Goal: Task Accomplishment & Management: Complete application form

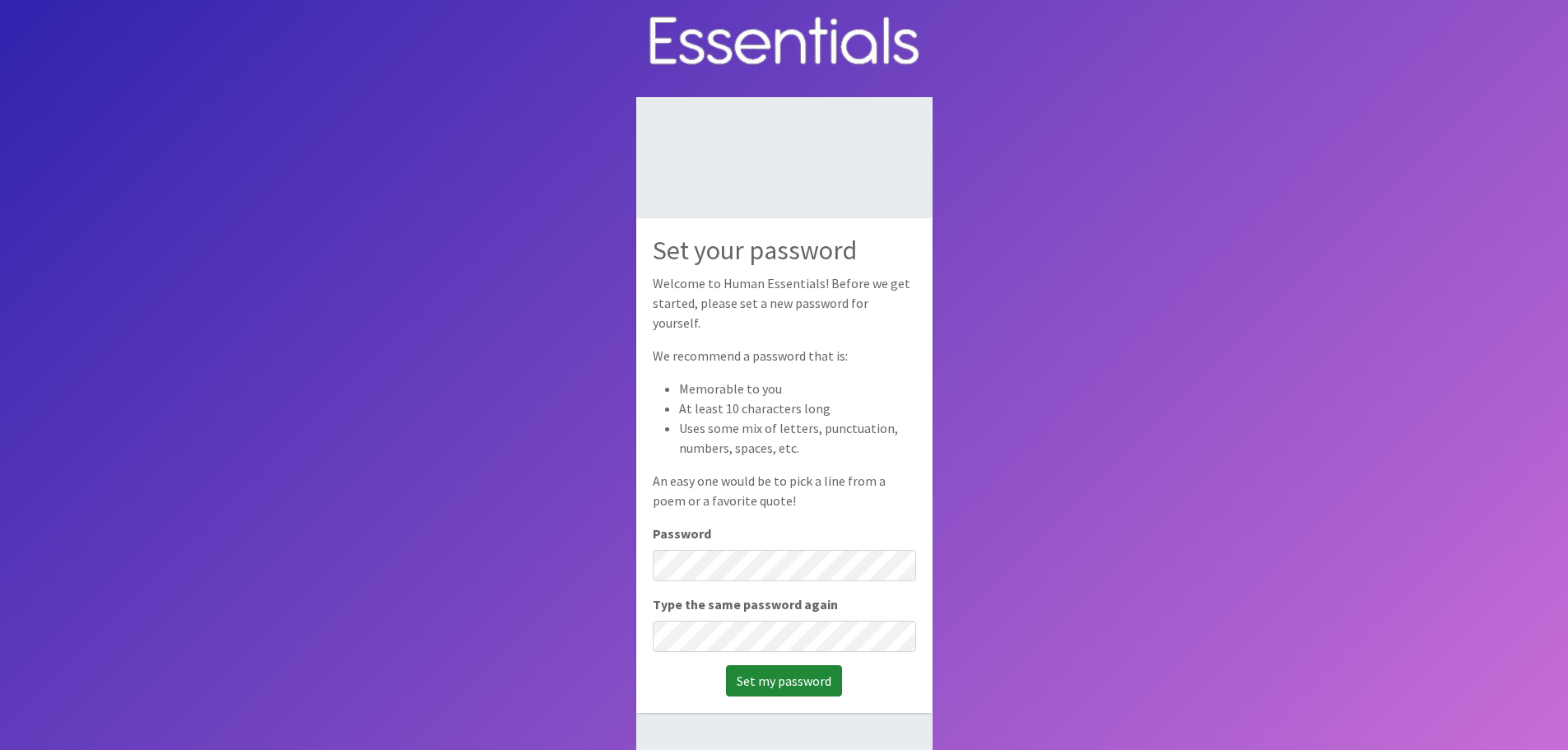
click at [776, 665] on input "Set my password" at bounding box center [784, 680] width 116 height 31
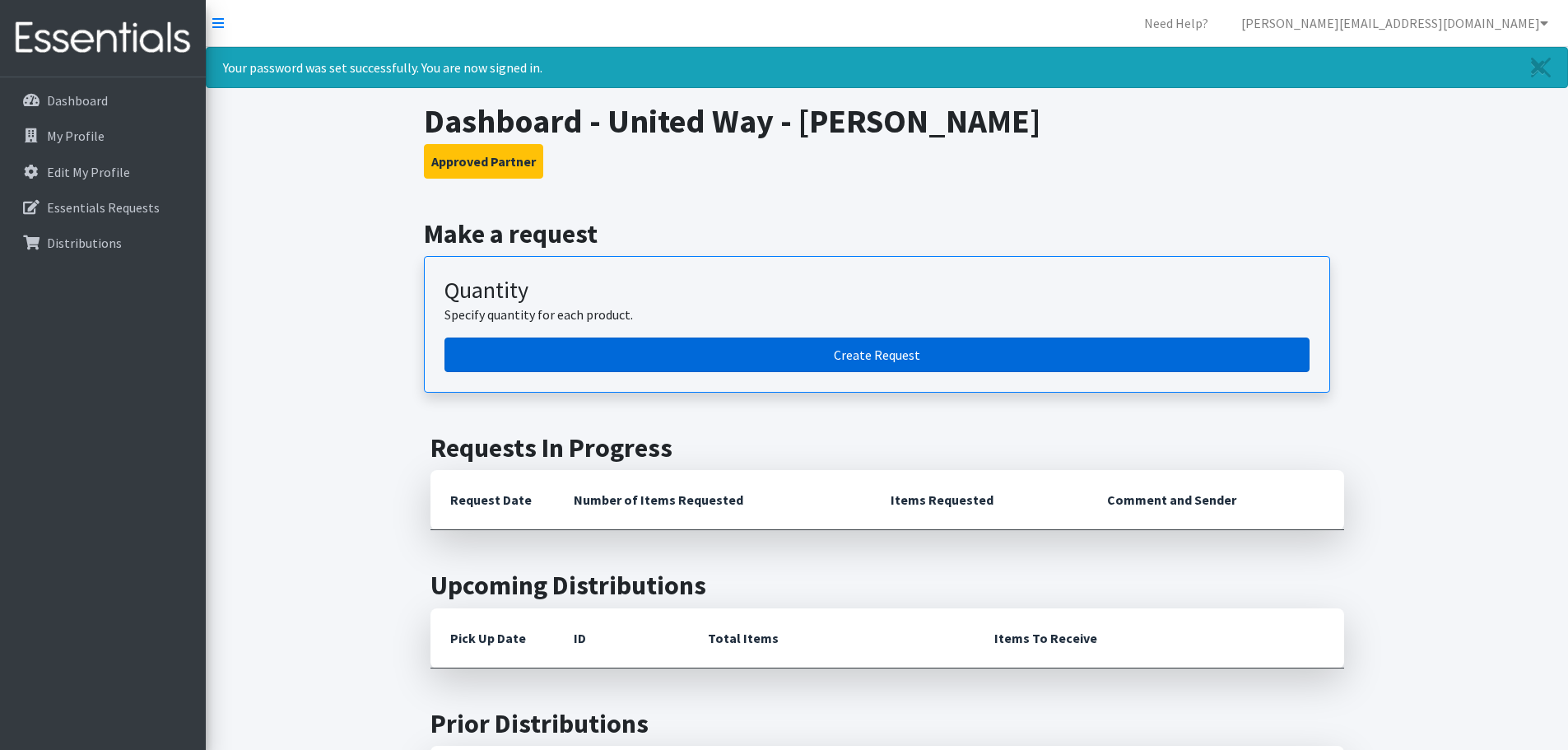
click at [844, 352] on link "Create Request" at bounding box center [877, 355] width 865 height 35
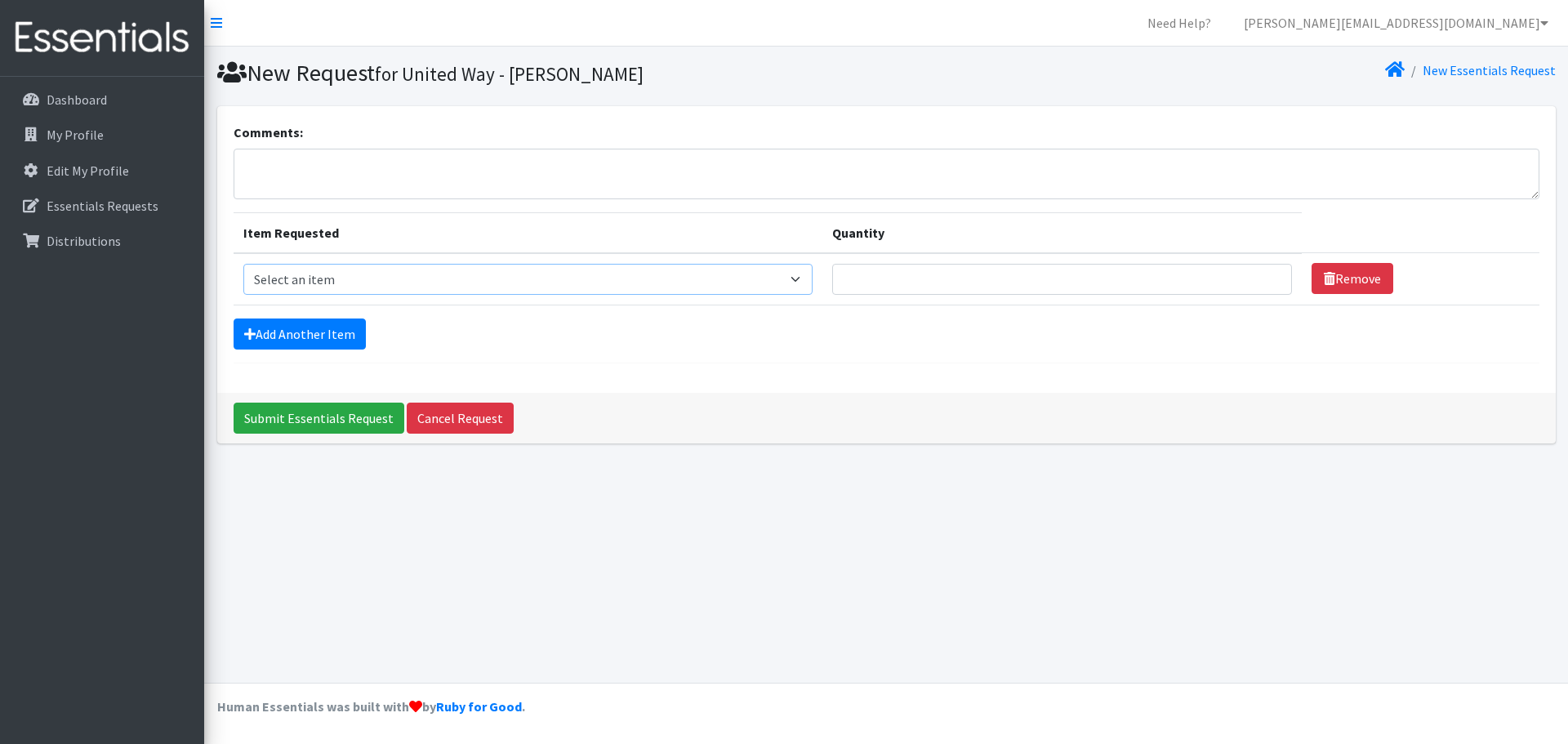
click at [369, 279] on select "Select an item Baby Food Blood Pressure Cuff Children's Disposable Underwear L/…" at bounding box center [528, 279] width 570 height 31
click at [596, 267] on select "Select an item Baby Food Blood Pressure Cuff Children's Disposable Underwear L/…" at bounding box center [528, 279] width 570 height 31
select select "10061"
click at [243, 264] on select "Select an item Baby Food Blood Pressure Cuff Children's Disposable Underwear L/…" at bounding box center [528, 279] width 570 height 31
click at [1003, 288] on input "Quantity" at bounding box center [1063, 279] width 460 height 31
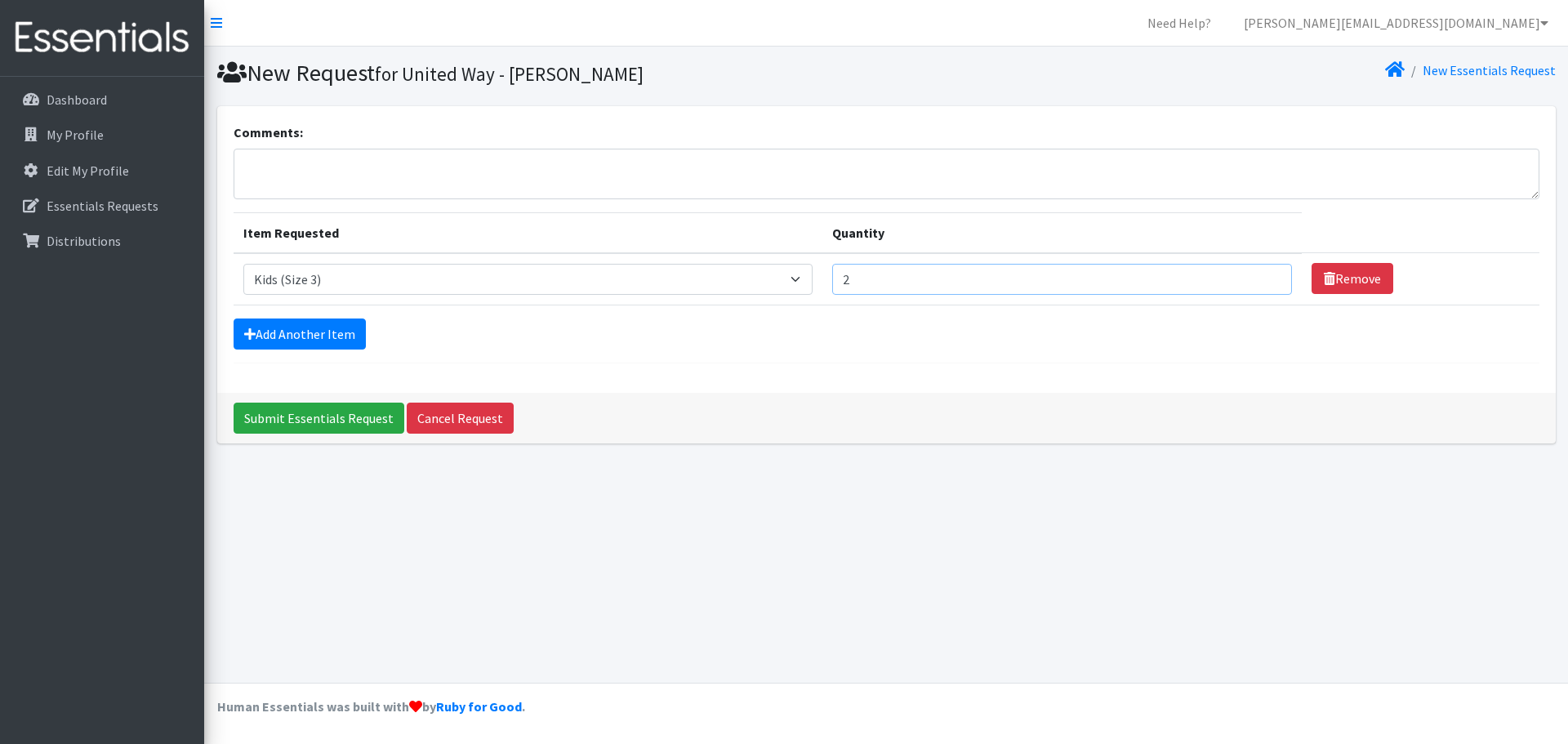
type input "2"
click at [1266, 275] on input "2" at bounding box center [1063, 279] width 460 height 31
click at [813, 280] on select "Select an item Baby Food Blood Pressure Cuff Children's Disposable Underwear L/…" at bounding box center [528, 279] width 570 height 31
select select "10078"
click at [243, 264] on select "Select an item Baby Food Blood Pressure Cuff Children's Disposable Underwear L/…" at bounding box center [528, 279] width 570 height 31
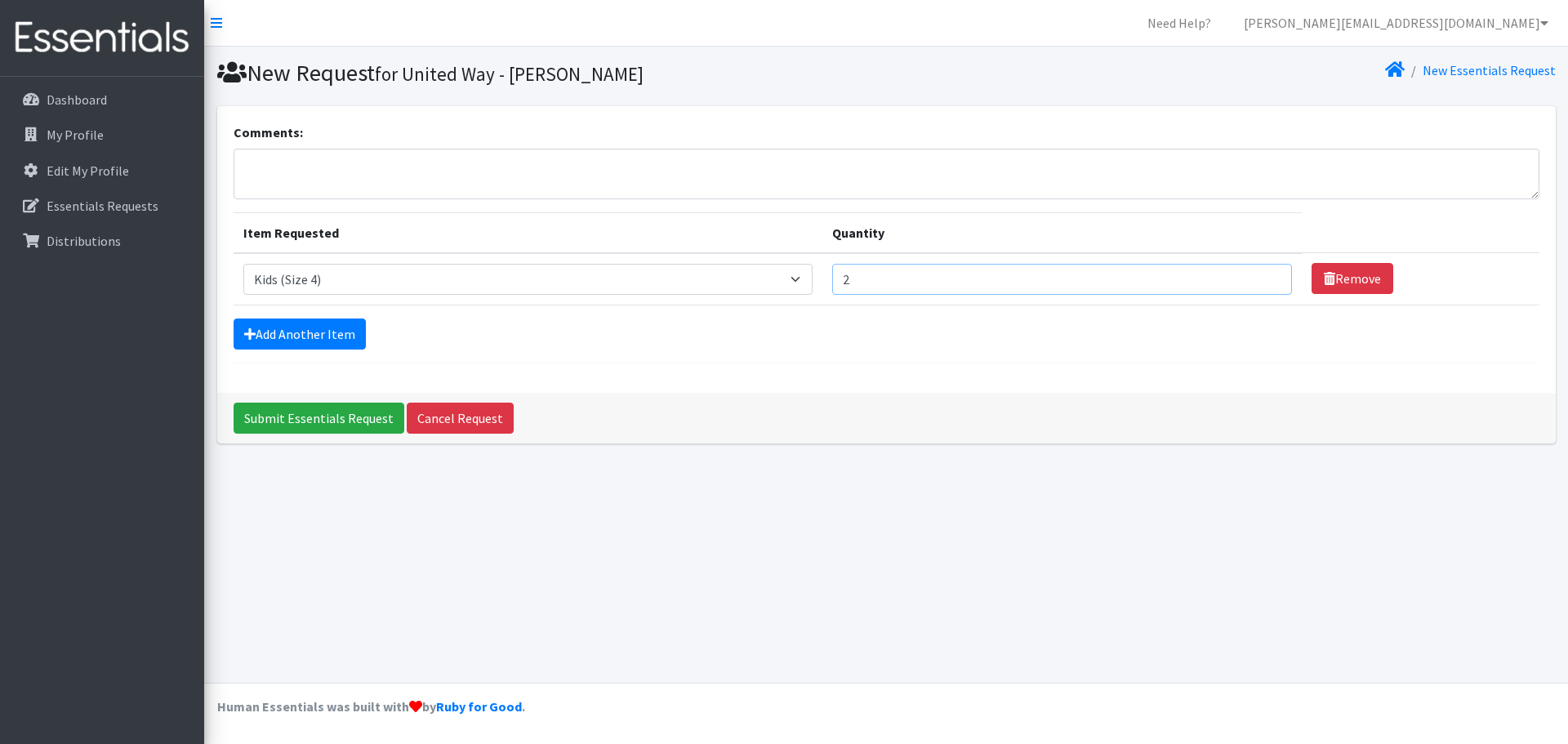
click at [1183, 280] on input "2" at bounding box center [1063, 279] width 460 height 31
click at [1264, 275] on input "5" at bounding box center [1063, 279] width 460 height 31
click at [1270, 283] on input "1" at bounding box center [1063, 279] width 460 height 31
click at [1269, 271] on input "2" at bounding box center [1063, 279] width 460 height 31
type input "3"
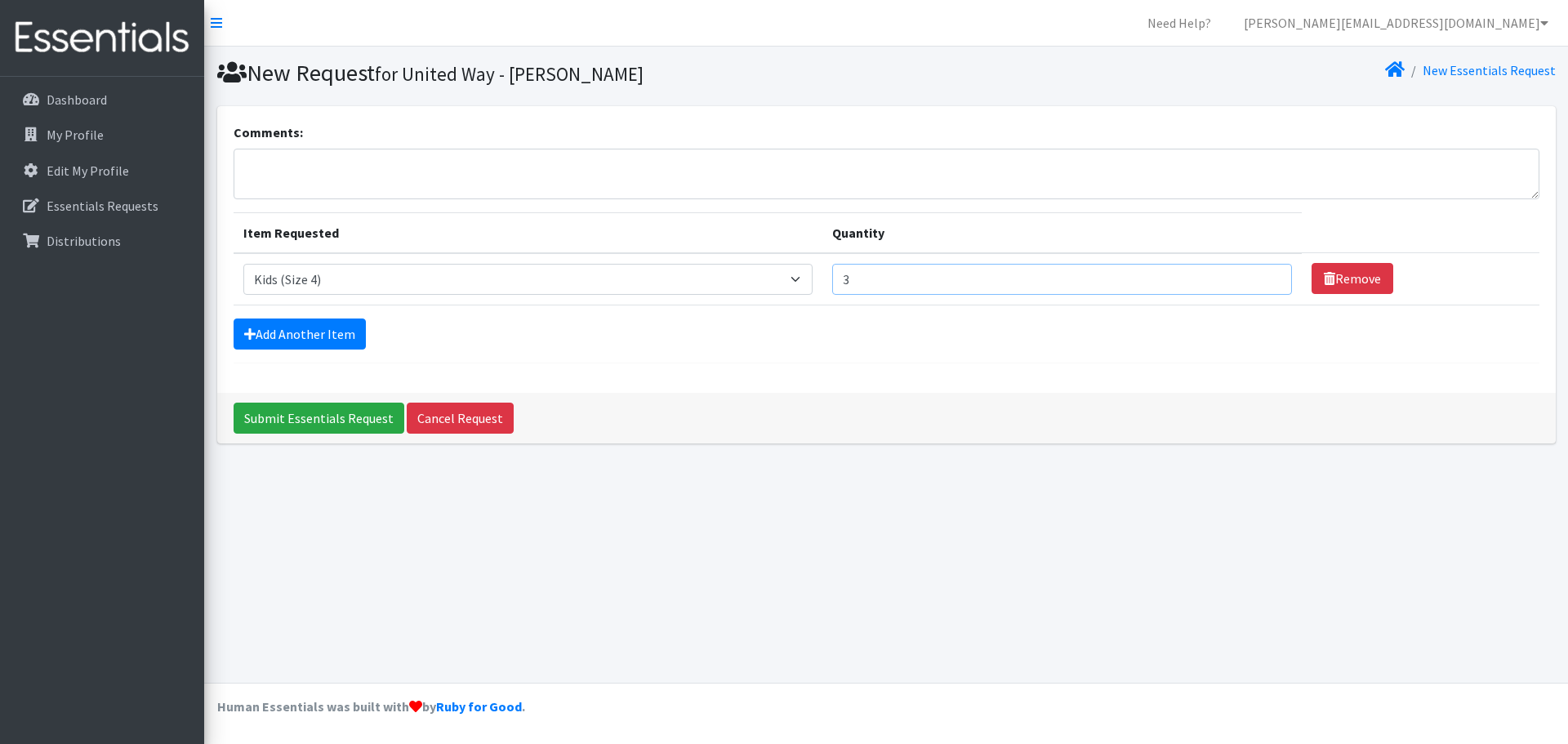
click at [1269, 271] on input "3" at bounding box center [1063, 279] width 460 height 31
click at [313, 338] on link "Add Another Item" at bounding box center [299, 334] width 132 height 31
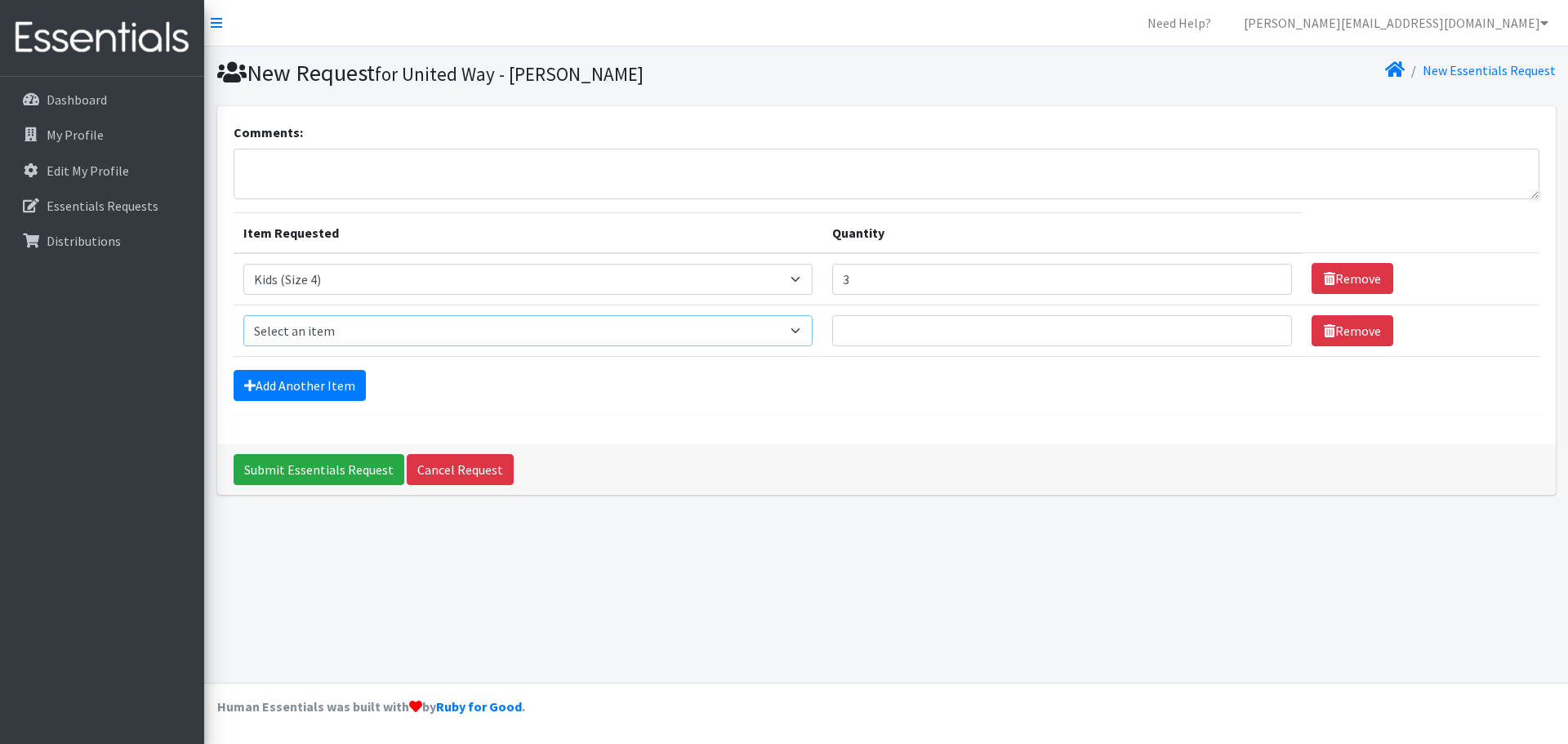
click at [410, 334] on select "Select an item Baby Food Blood Pressure Cuff Children's Disposable Underwear L/…" at bounding box center [528, 330] width 570 height 31
select select "10042"
click at [243, 315] on select "Select an item Baby Food Blood Pressure Cuff Children's Disposable Underwear L/…" at bounding box center [528, 330] width 570 height 31
click at [956, 325] on input "Quantity" at bounding box center [1063, 330] width 460 height 31
click at [1267, 323] on input "1" at bounding box center [1063, 330] width 460 height 31
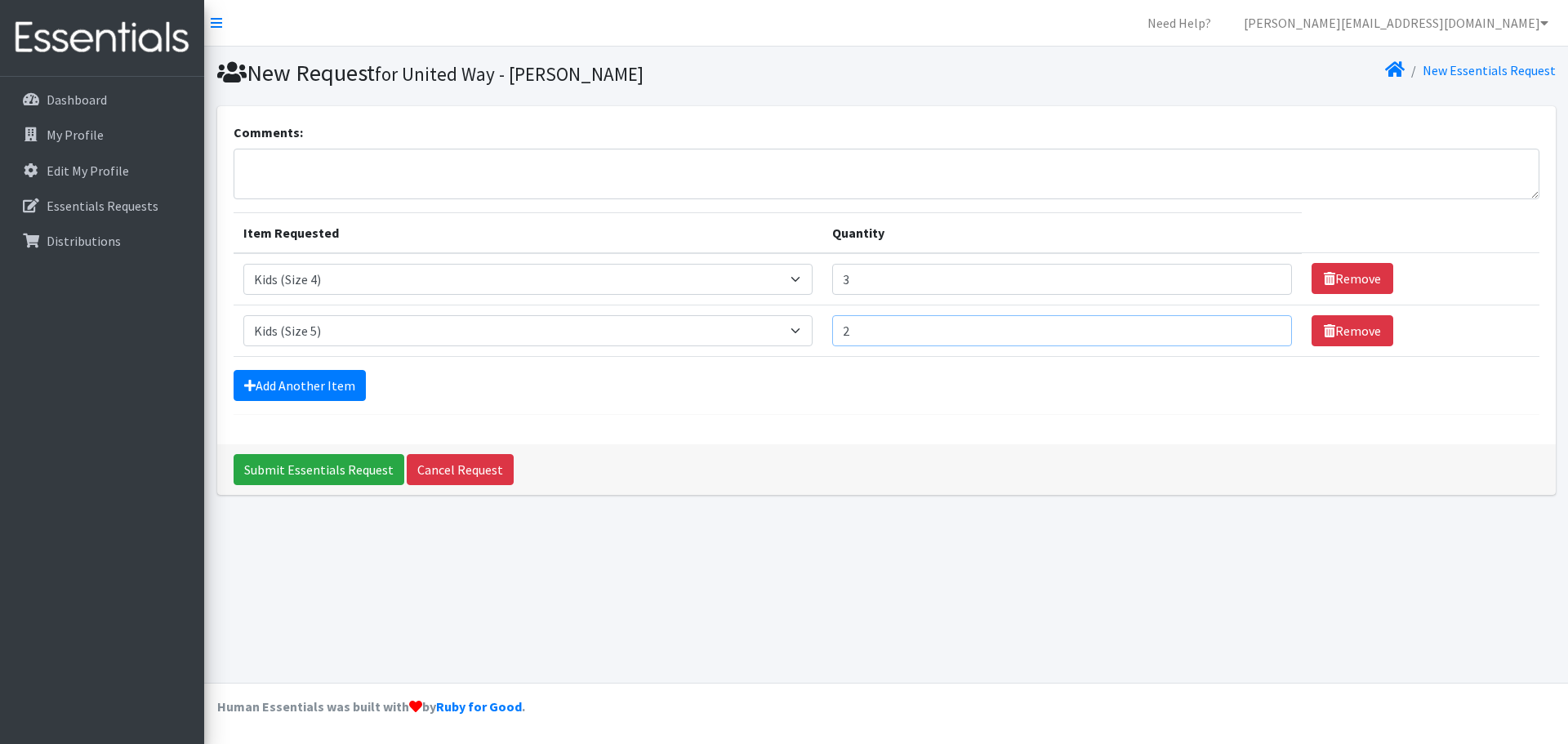
click at [1267, 323] on input "2" at bounding box center [1063, 330] width 460 height 31
type input "3"
click at [1267, 323] on input "3" at bounding box center [1063, 330] width 460 height 31
click at [335, 387] on link "Add Another Item" at bounding box center [299, 386] width 132 height 31
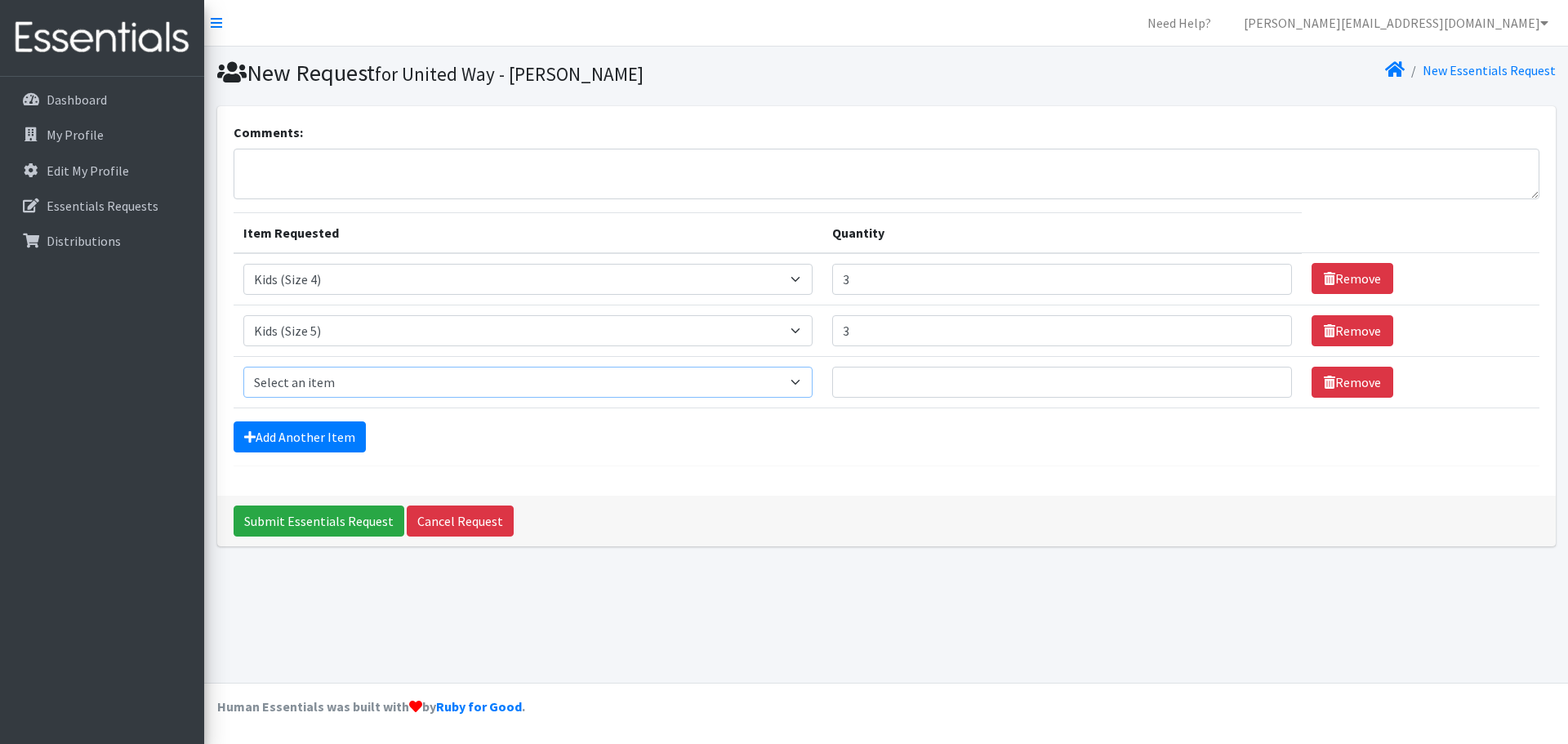
drag, startPoint x: 328, startPoint y: 380, endPoint x: 374, endPoint y: 377, distance: 46.1
click at [329, 380] on select "Select an item Baby Food Blood Pressure Cuff Children's Disposable Underwear L/…" at bounding box center [528, 382] width 570 height 31
select select "10062"
click at [243, 367] on select "Select an item Baby Food Blood Pressure Cuff Children's Disposable Underwear L/…" at bounding box center [528, 382] width 570 height 31
click at [898, 378] on input "Quantity" at bounding box center [1063, 382] width 460 height 31
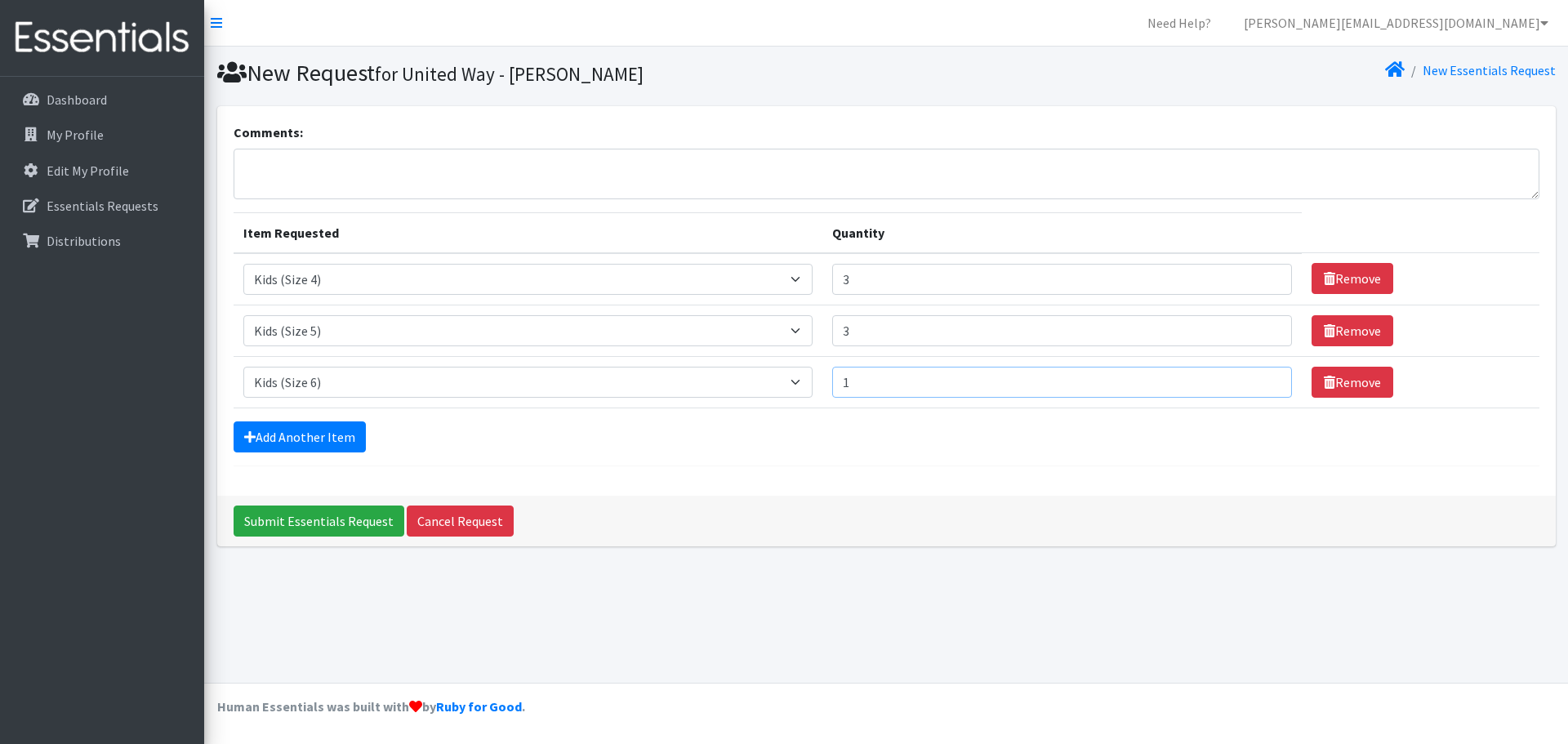
click at [1263, 380] on input "1" at bounding box center [1063, 382] width 460 height 31
click at [1263, 379] on input "2" at bounding box center [1063, 382] width 460 height 31
type input "3"
click at [1263, 379] on input "3" at bounding box center [1063, 382] width 460 height 31
click at [754, 482] on div "Comments: Item Requested Quantity Item Requested Select an item Baby Food Blood…" at bounding box center [886, 301] width 1339 height 389
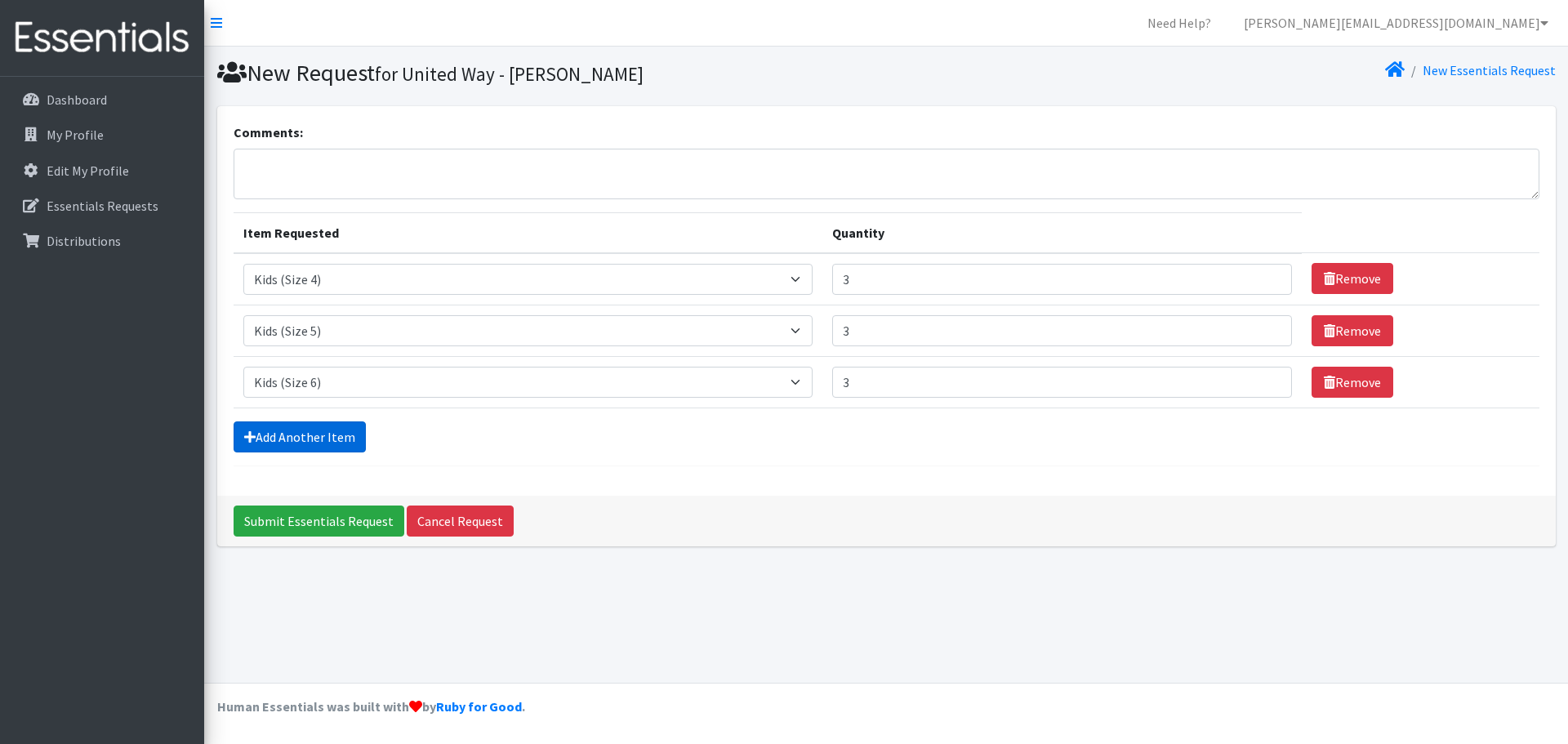
click at [270, 442] on link "Add Another Item" at bounding box center [299, 437] width 132 height 31
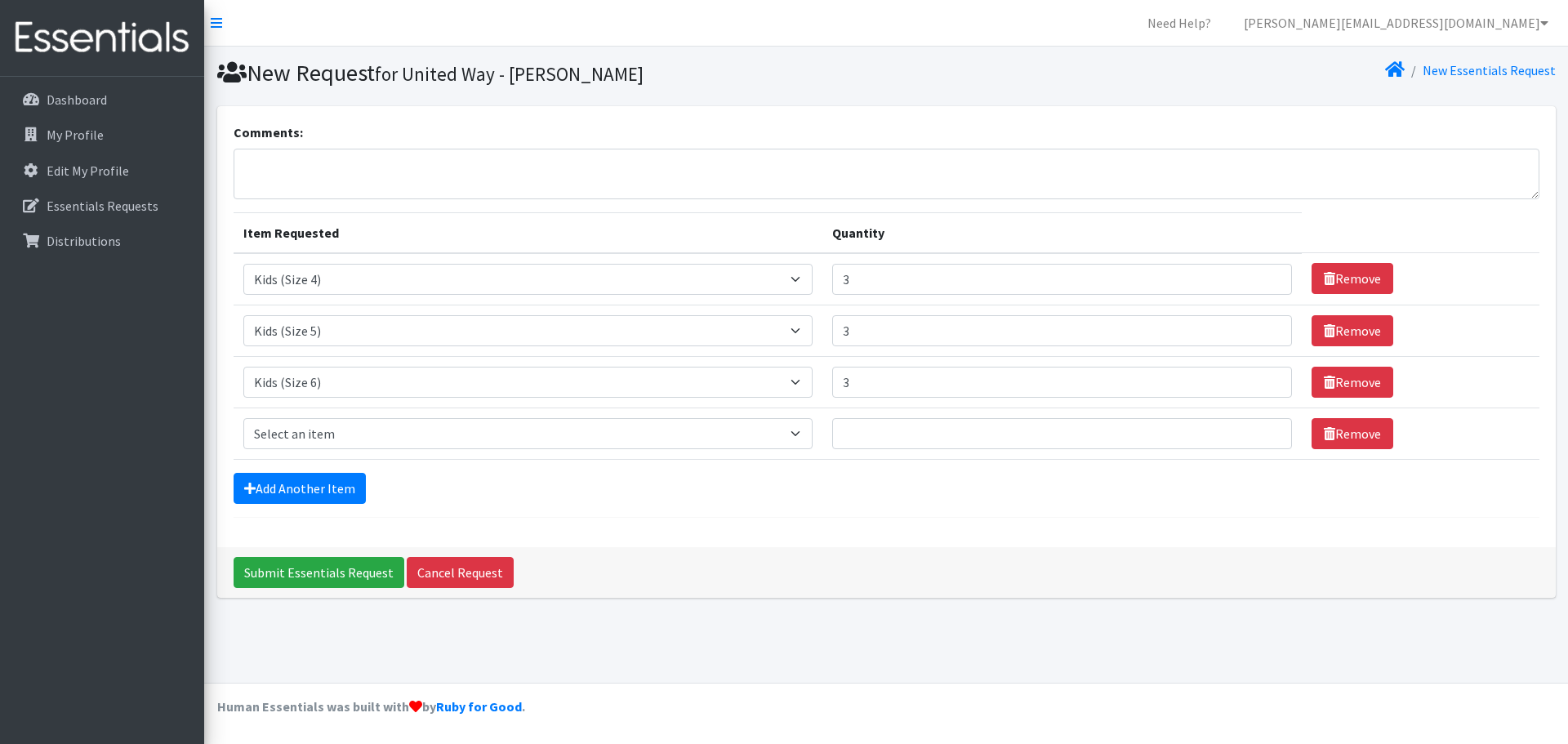
click at [313, 412] on td "Item Requested Select an item Baby Food Blood Pressure Cuff Children's Disposab…" at bounding box center [528, 433] width 589 height 52
click at [315, 426] on select "Select an item Baby Food Blood Pressure Cuff Children's Disposable Underwear L/…" at bounding box center [528, 434] width 570 height 31
click at [330, 428] on select "Select an item Baby Food Blood Pressure Cuff Children's Disposable Underwear L/…" at bounding box center [528, 434] width 570 height 31
select select "10041"
click at [243, 418] on select "Select an item Baby Food Blood Pressure Cuff Children's Disposable Underwear L/…" at bounding box center [528, 434] width 570 height 31
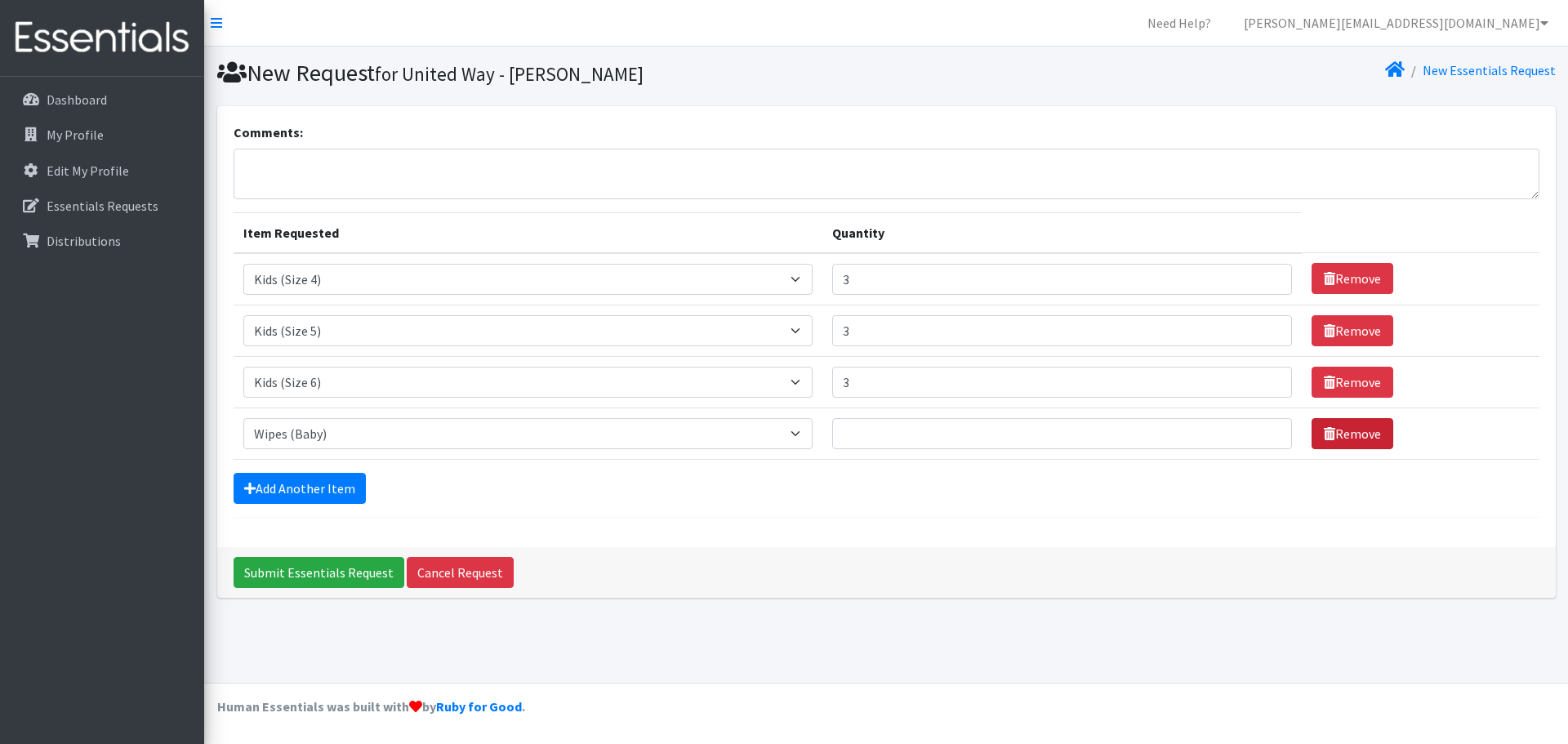
click at [1324, 438] on icon at bounding box center [1330, 433] width 12 height 13
click at [1344, 432] on link "Remove" at bounding box center [1352, 434] width 82 height 31
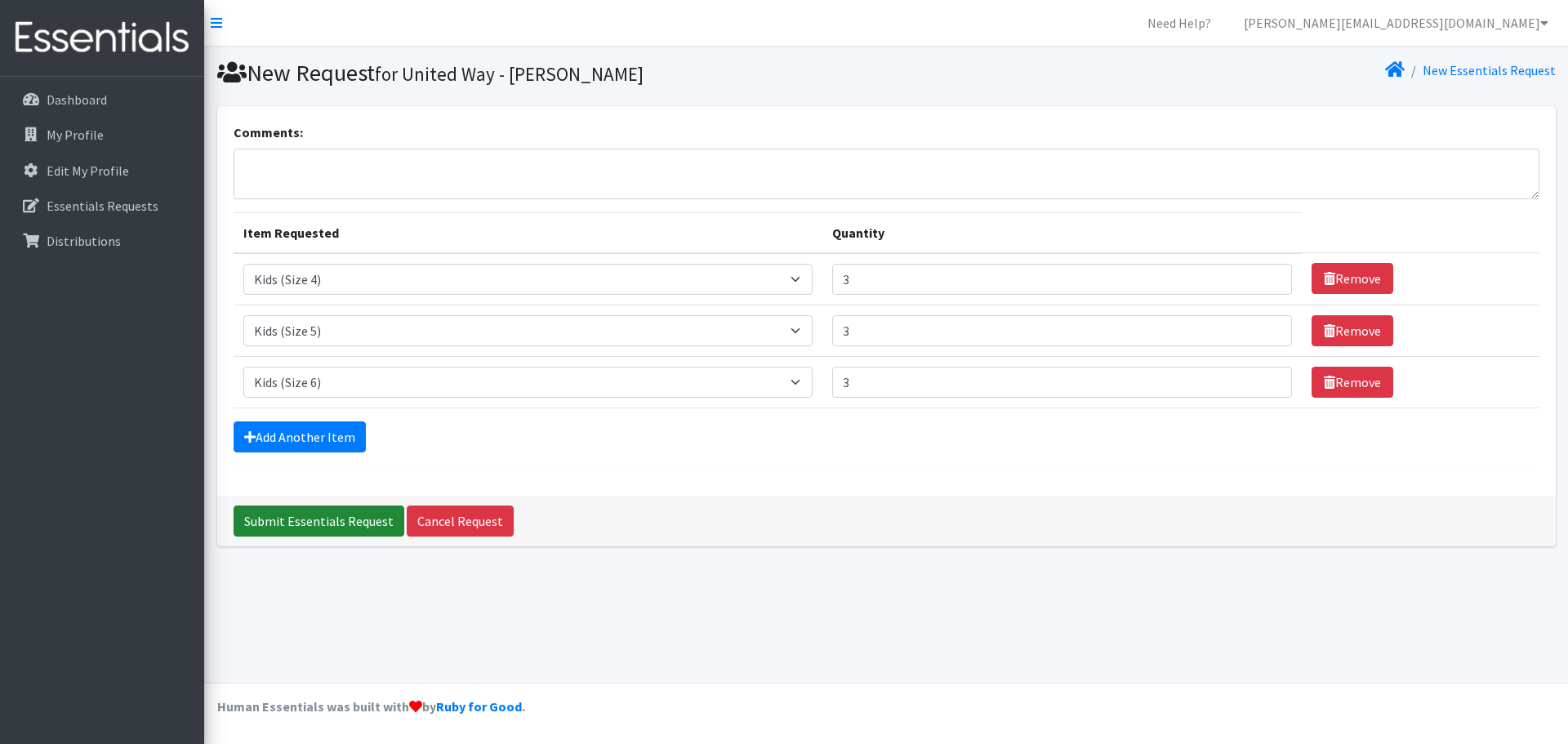
click at [329, 515] on input "Submit Essentials Request" at bounding box center [319, 521] width 171 height 31
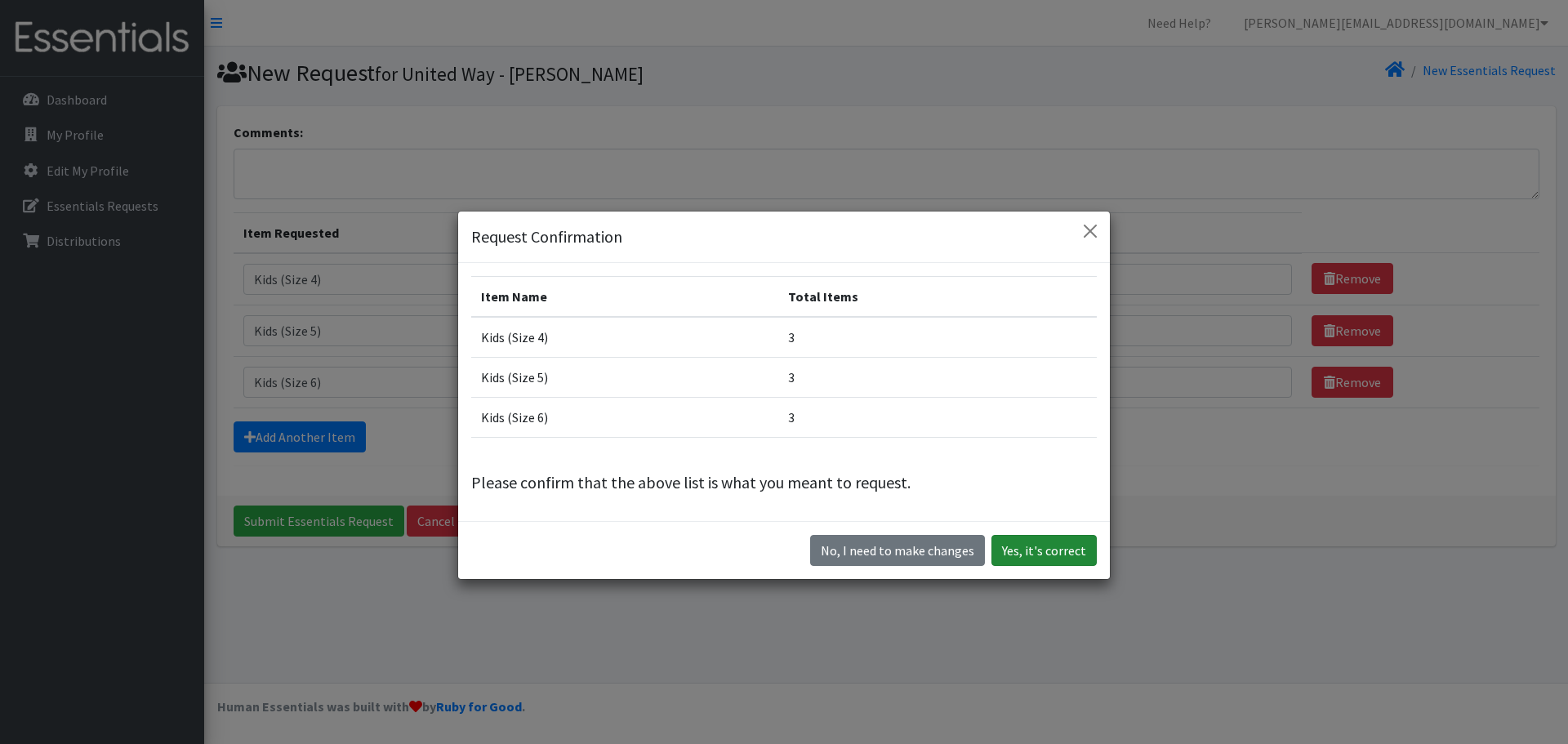
click at [1043, 554] on button "Yes, it's correct" at bounding box center [1045, 550] width 106 height 31
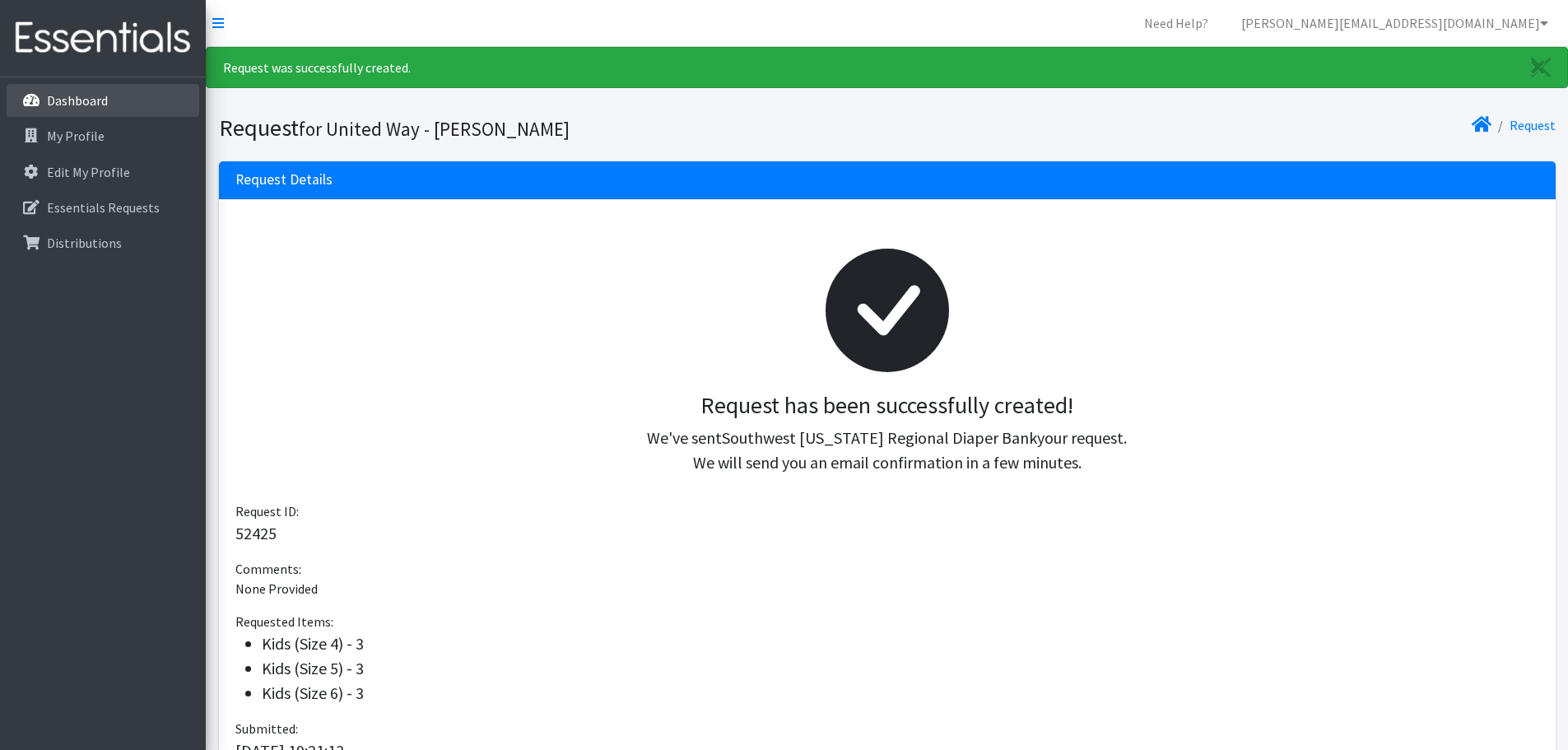
click at [84, 93] on p "Dashboard" at bounding box center [77, 101] width 61 height 17
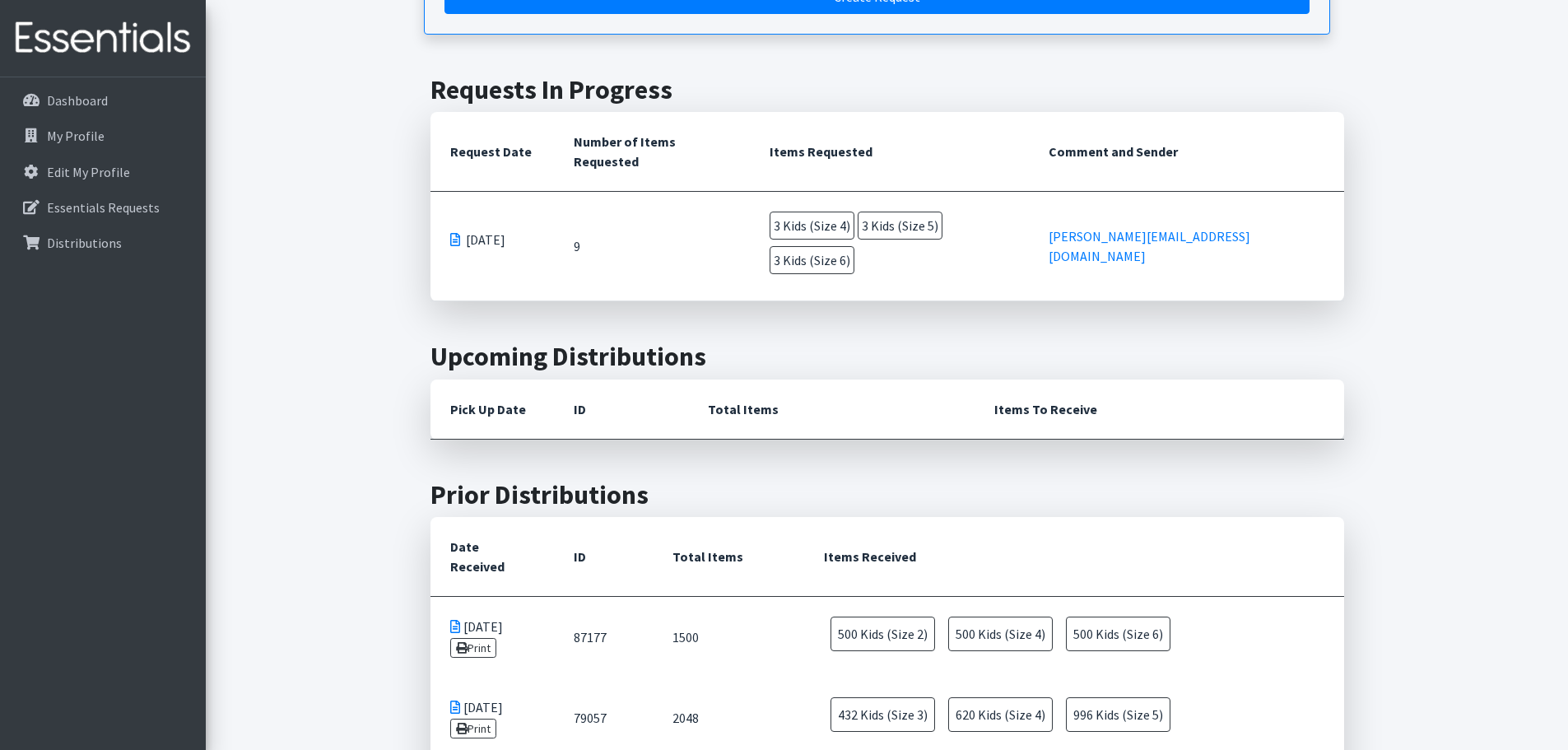
scroll to position [302, 0]
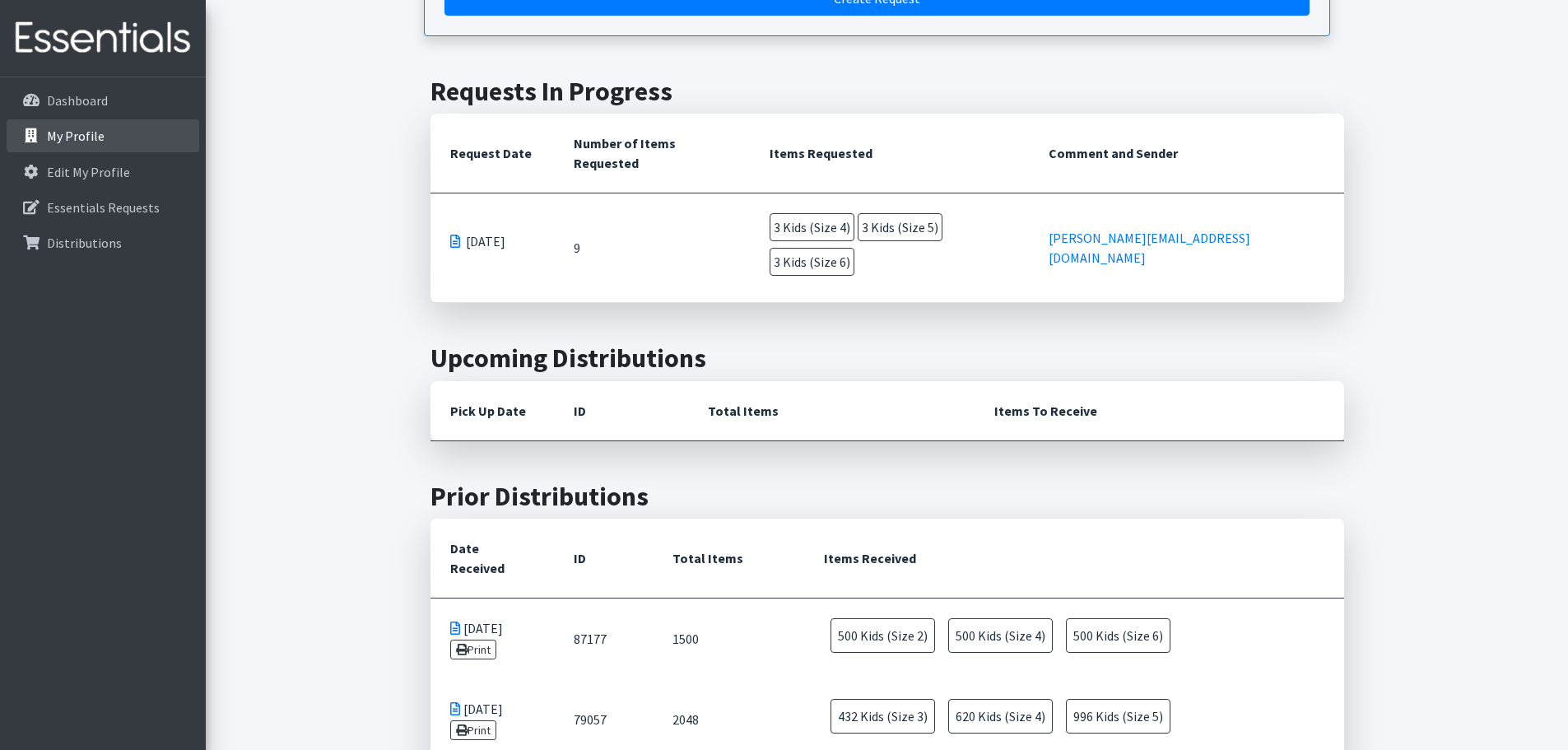
click at [89, 140] on p "My Profile" at bounding box center [75, 136] width 58 height 17
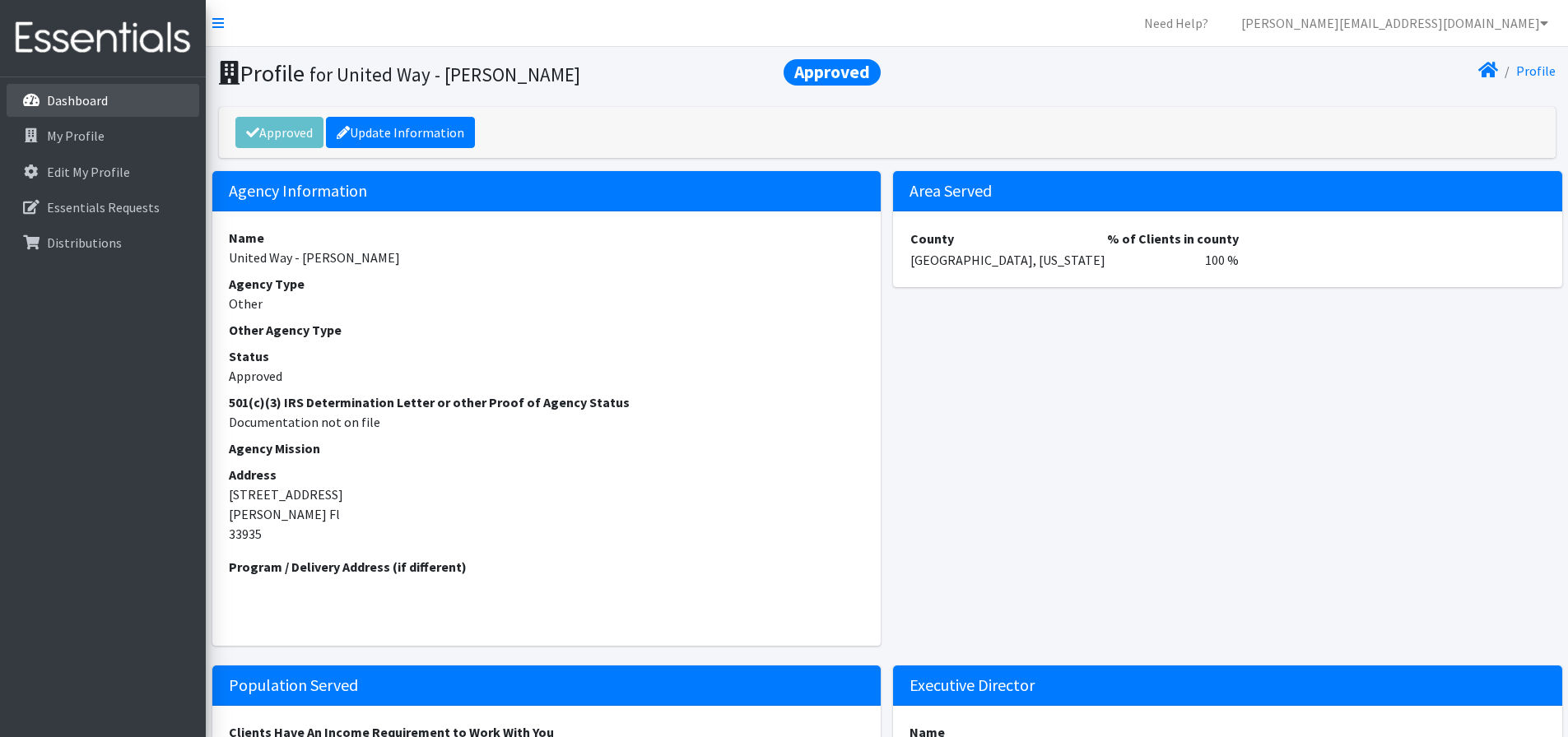
click at [62, 100] on p "Dashboard" at bounding box center [77, 101] width 61 height 16
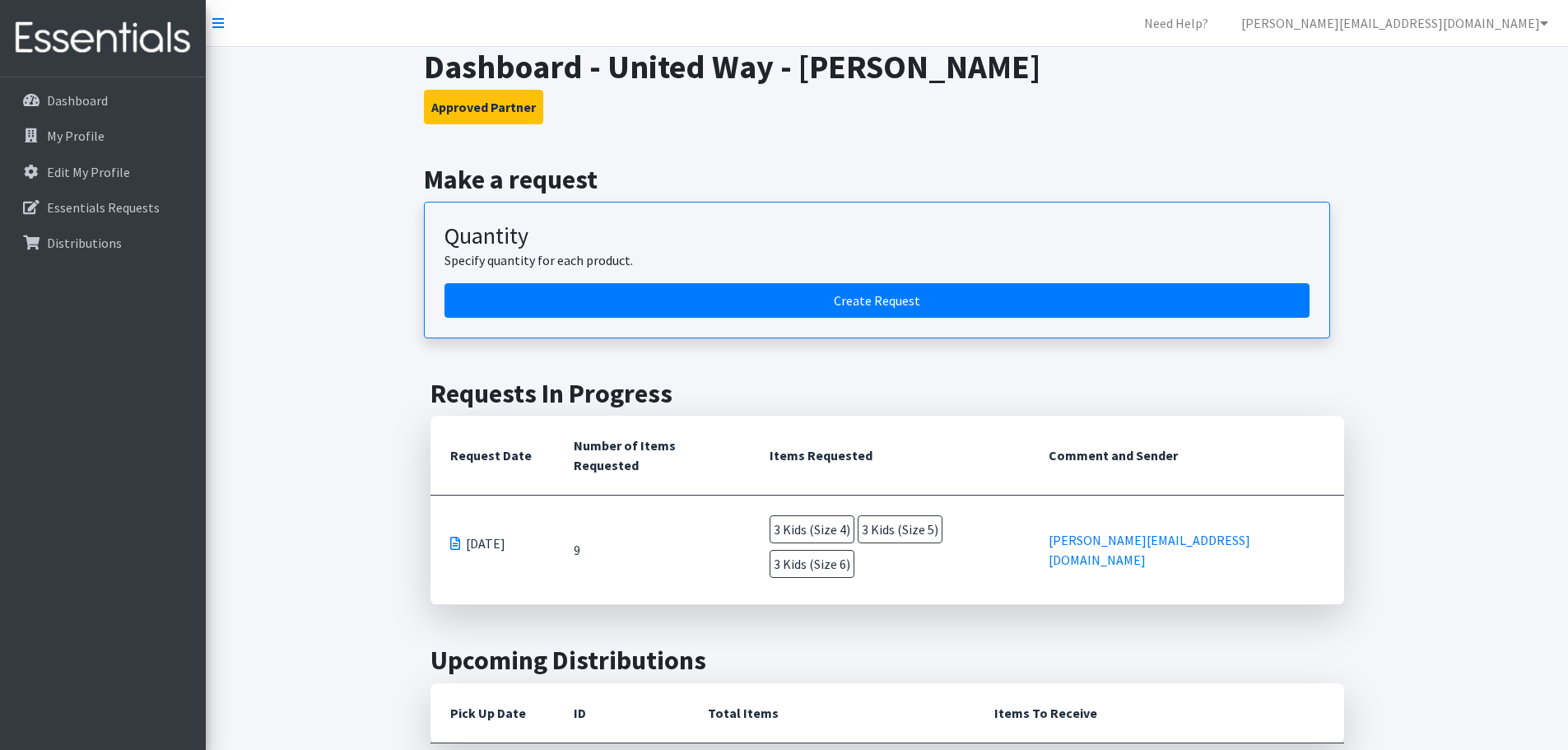
click at [454, 536] on span at bounding box center [455, 543] width 10 height 13
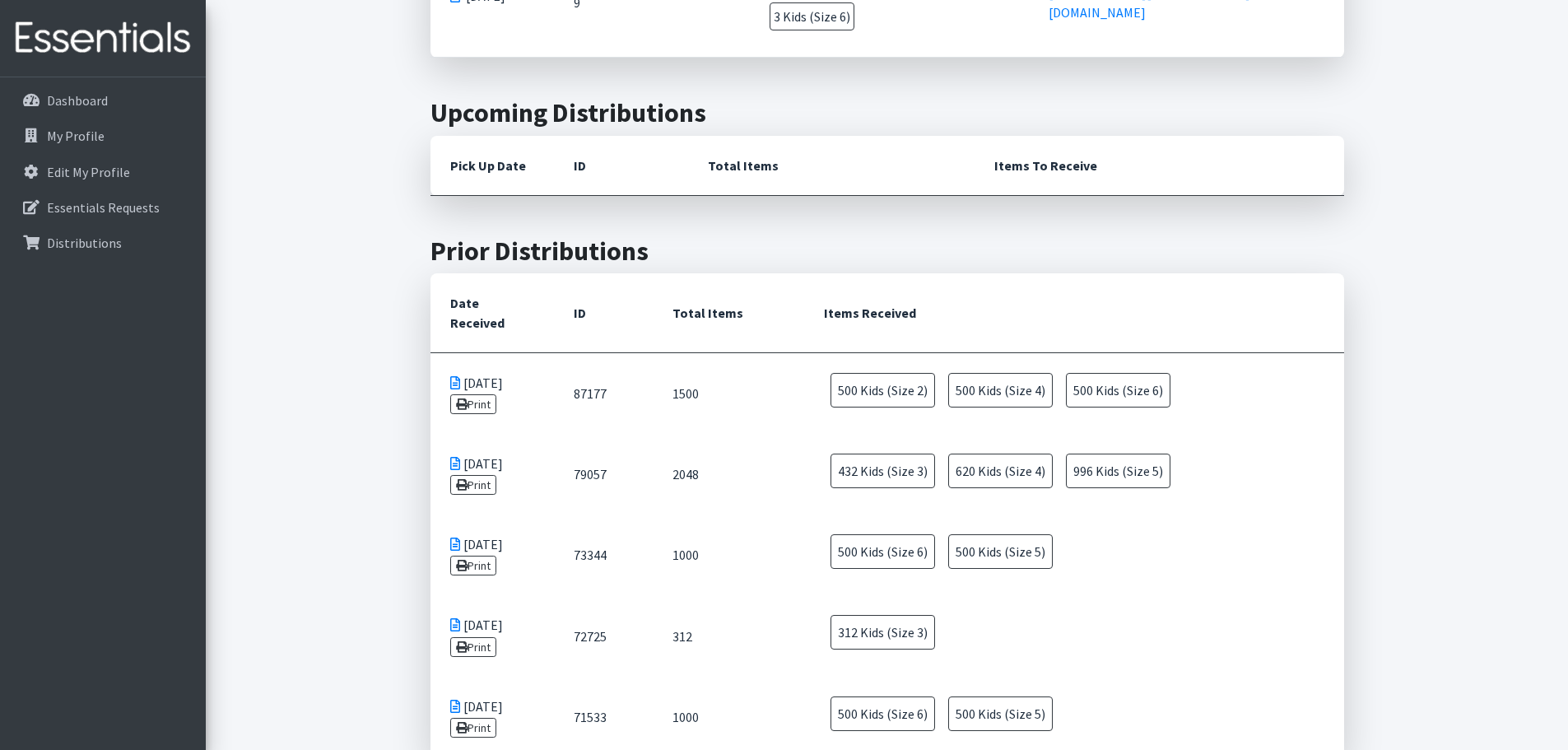
scroll to position [576, 0]
